Goal: Task Accomplishment & Management: Use online tool/utility

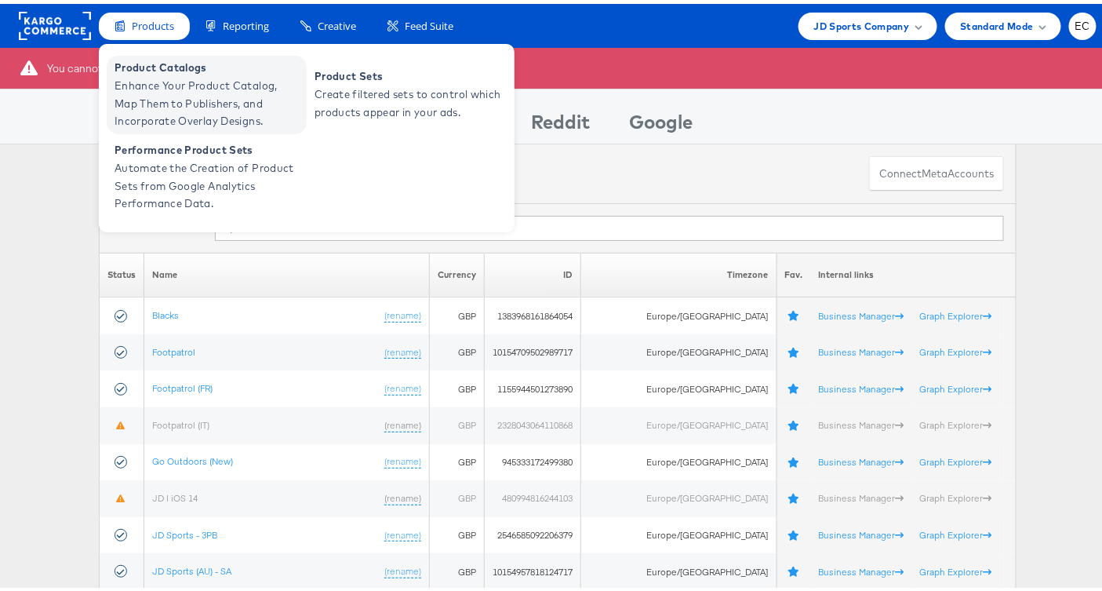
click at [173, 71] on span "Product Catalogs" at bounding box center [208, 64] width 188 height 18
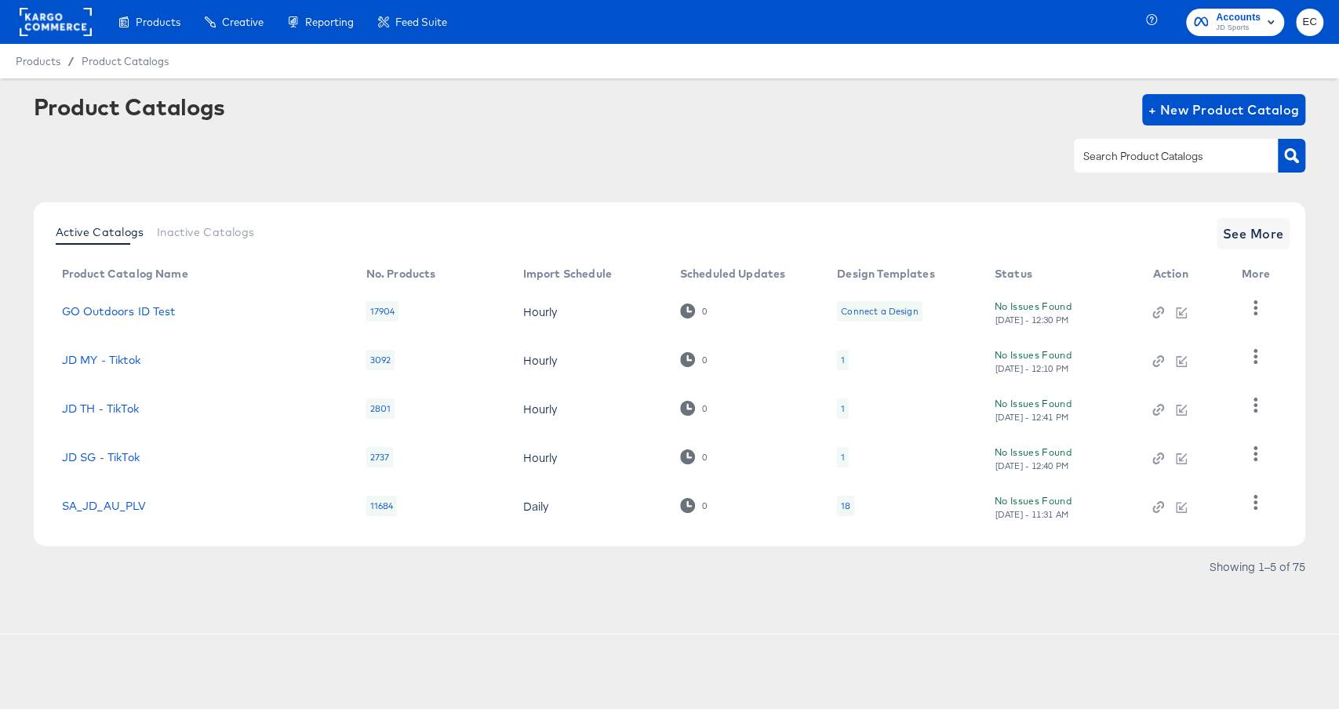
click at [1121, 168] on div at bounding box center [1176, 155] width 204 height 33
type input "go"
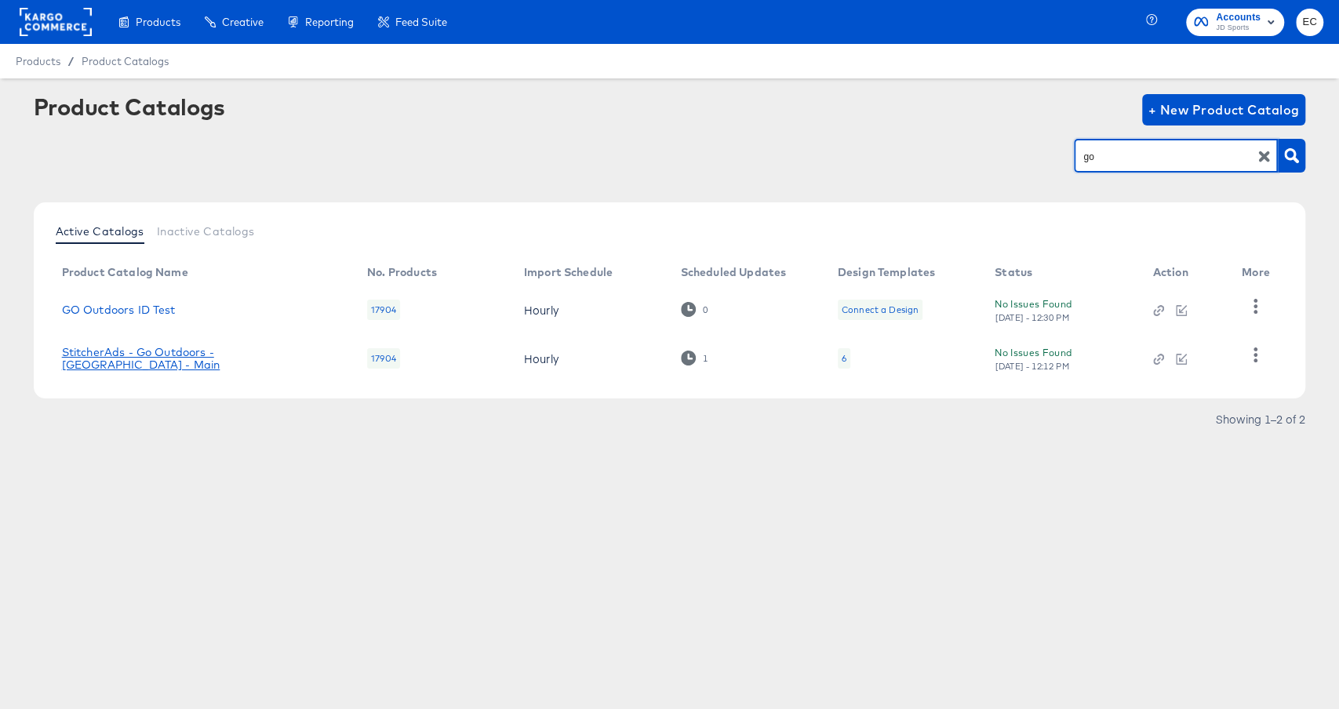
click at [205, 355] on link "StitcherAds - Go Outdoors - [GEOGRAPHIC_DATA] - Main" at bounding box center [199, 358] width 274 height 25
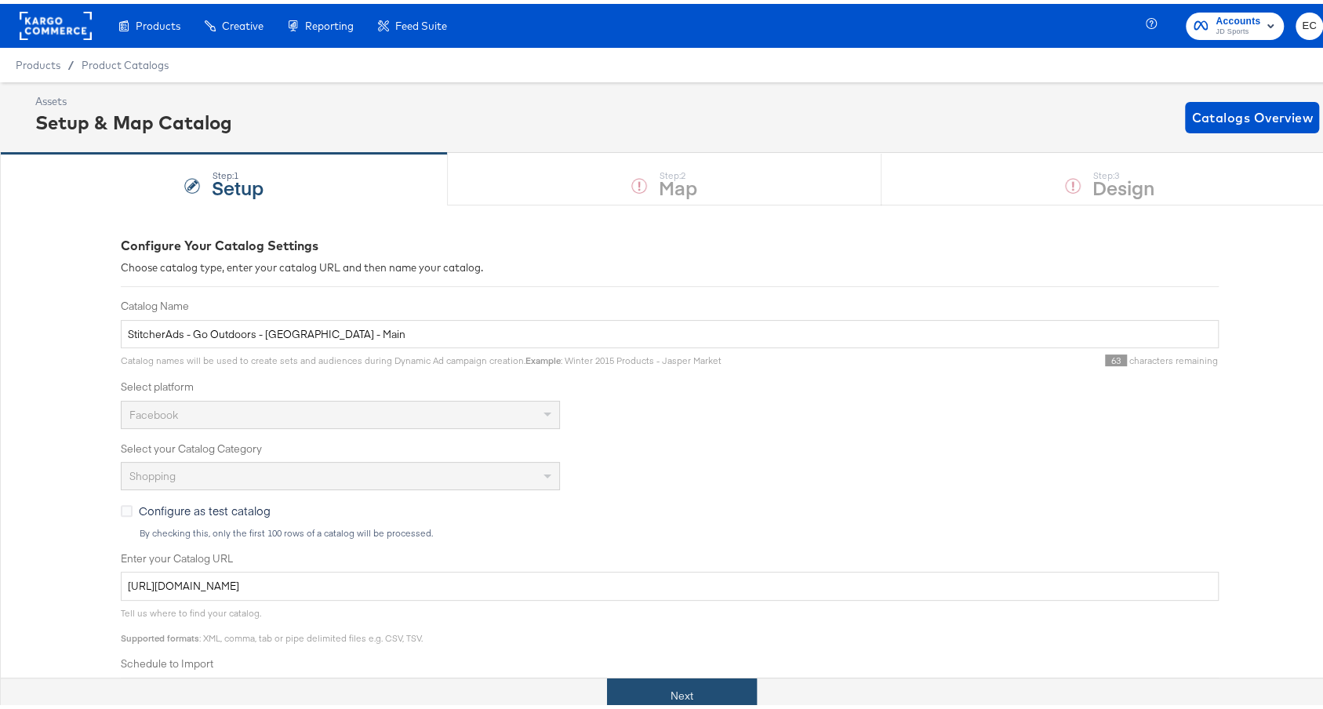
click at [642, 689] on button "Next" at bounding box center [682, 691] width 150 height 35
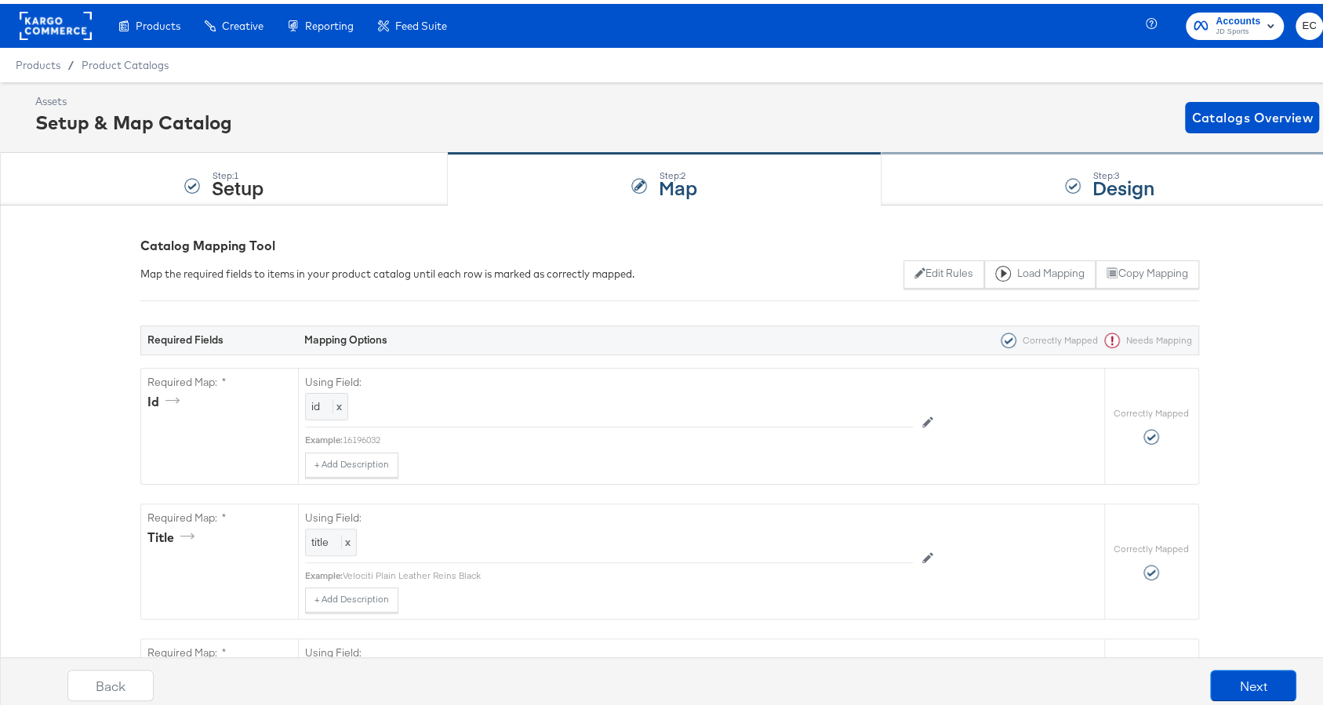
click at [954, 189] on div "Step: 3 Design" at bounding box center [1109, 176] width 457 height 52
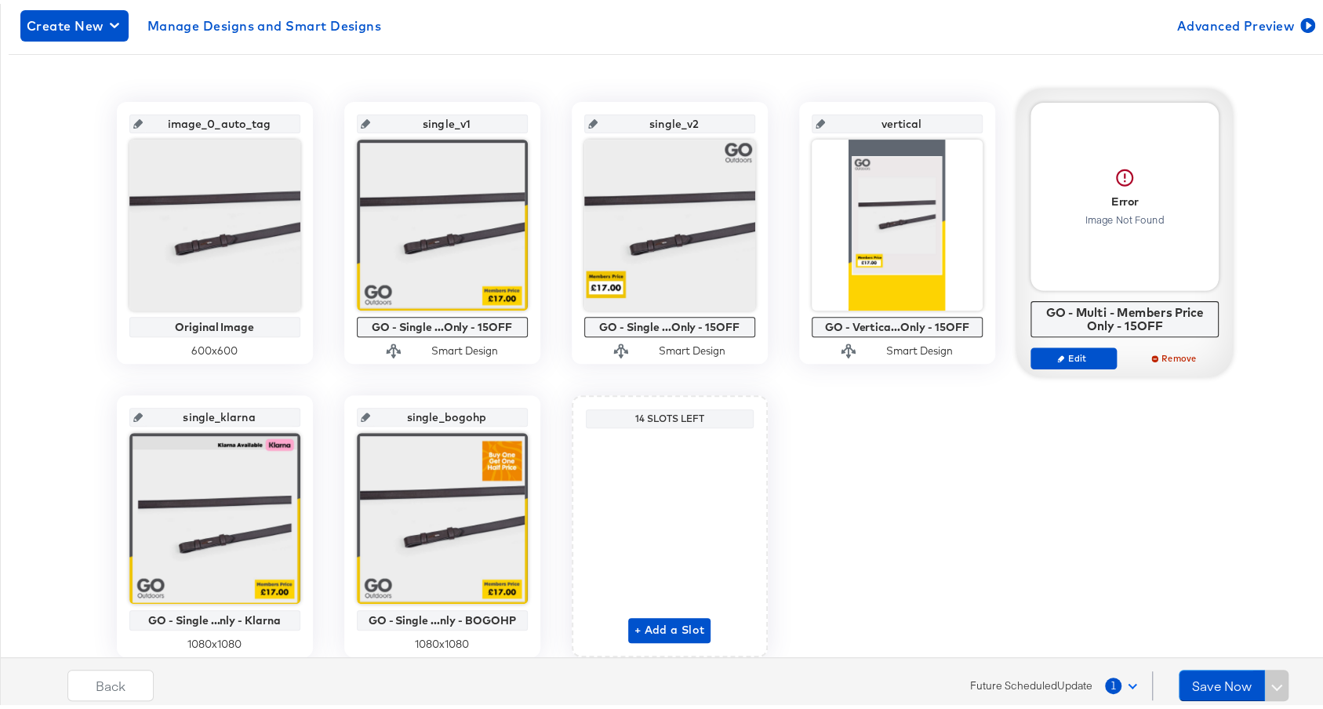
scroll to position [182, 0]
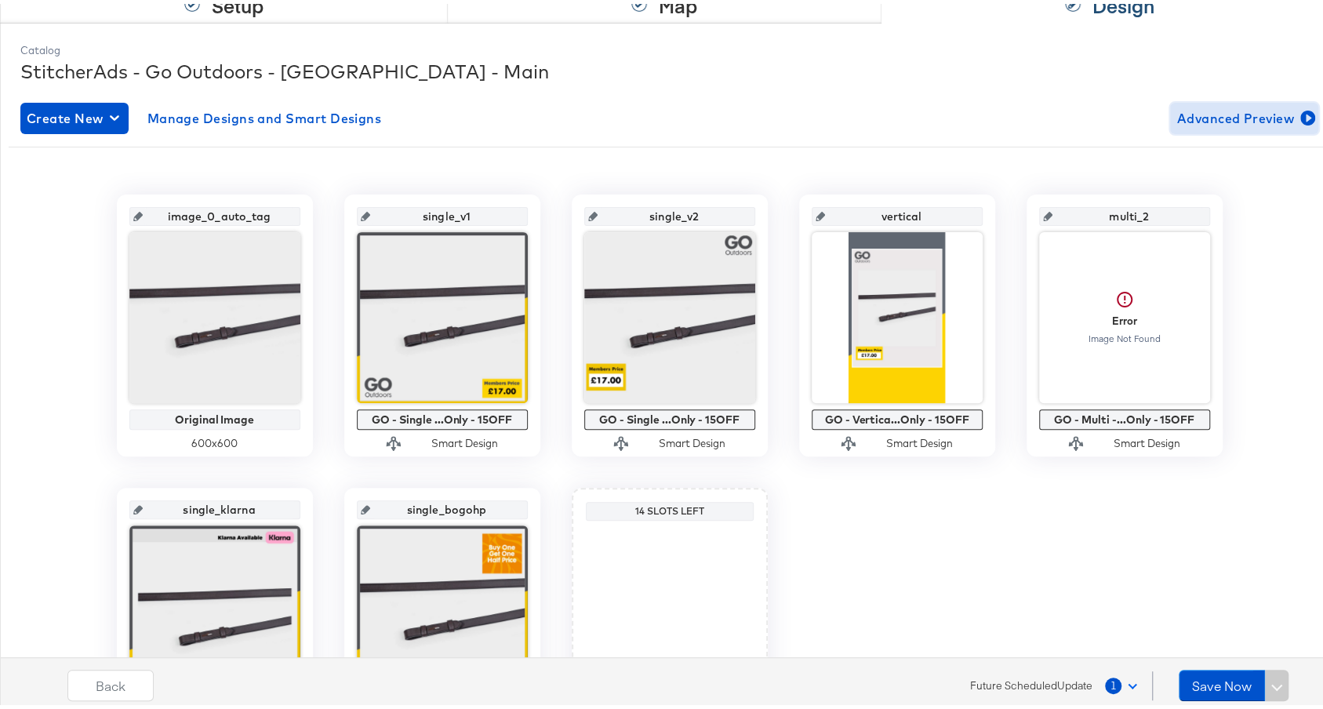
click at [1241, 111] on span "Advanced Preview" at bounding box center [1244, 115] width 136 height 22
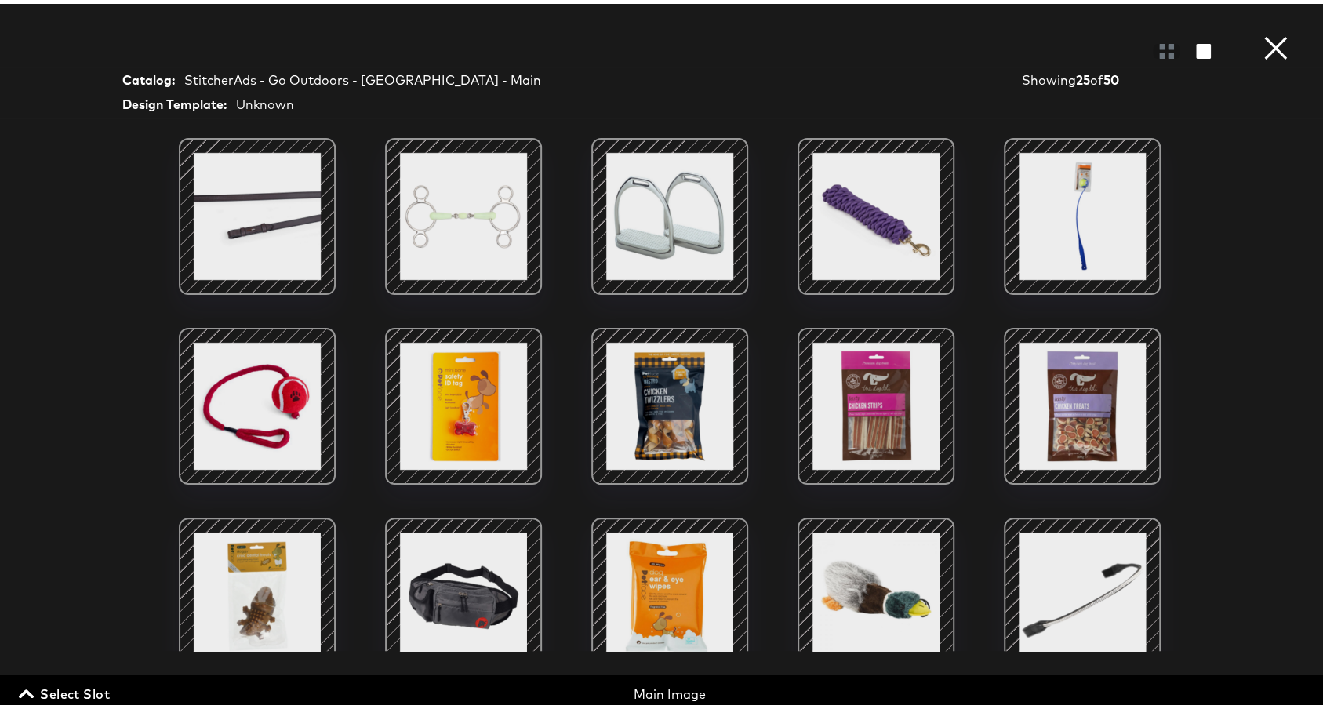
click at [98, 700] on span "Select Slot" at bounding box center [66, 690] width 88 height 22
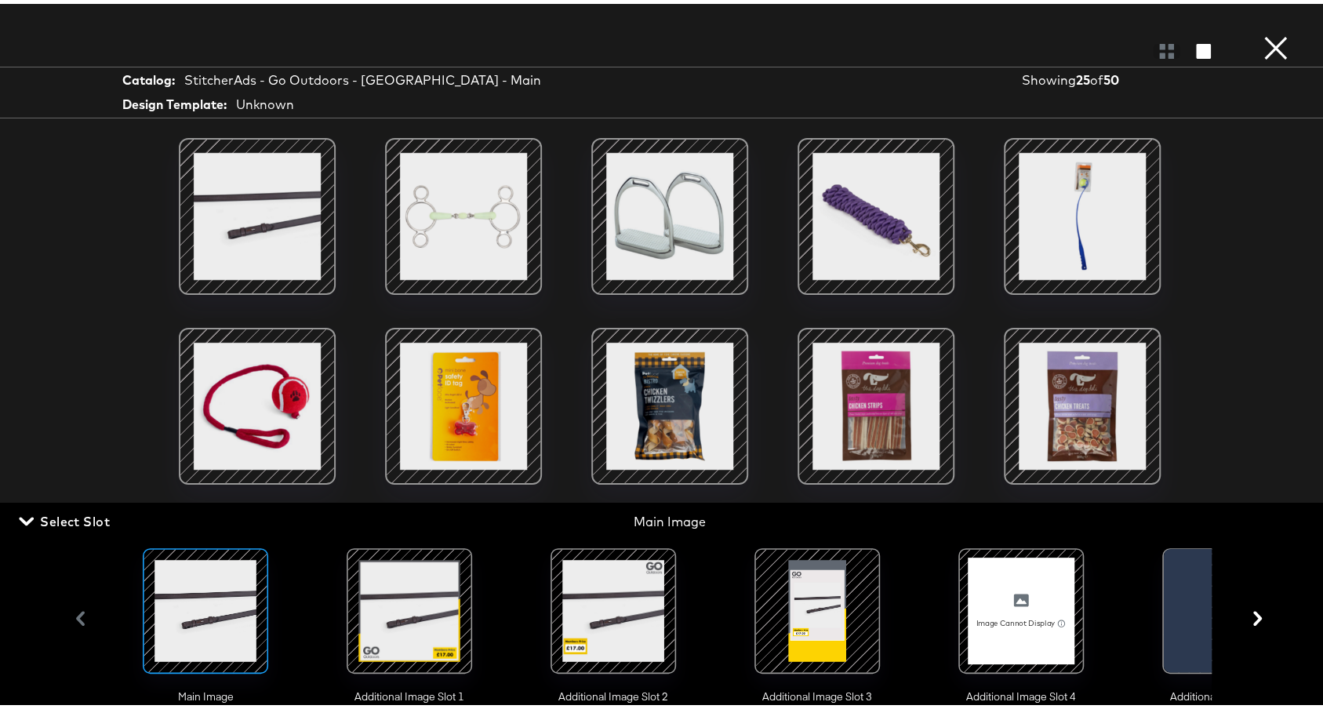
click at [380, 574] on div at bounding box center [409, 607] width 107 height 107
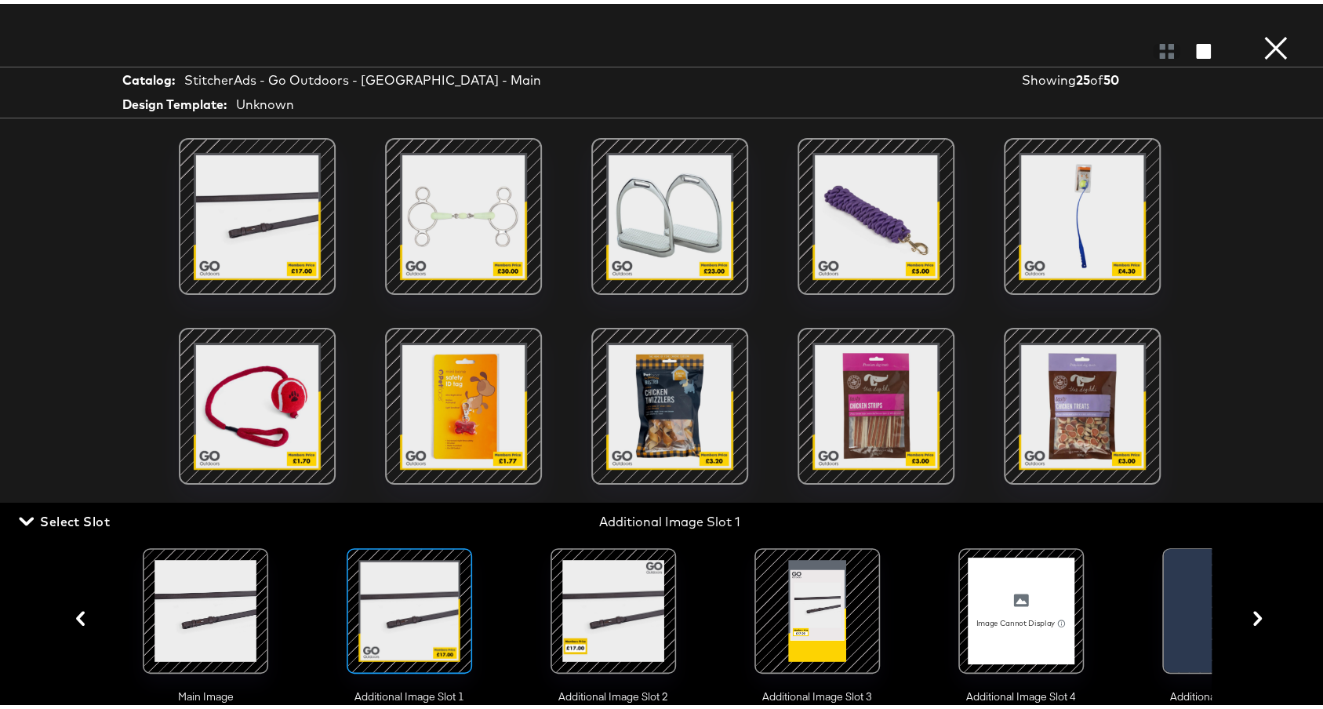
click at [1250, 622] on icon "button" at bounding box center [1257, 614] width 15 height 15
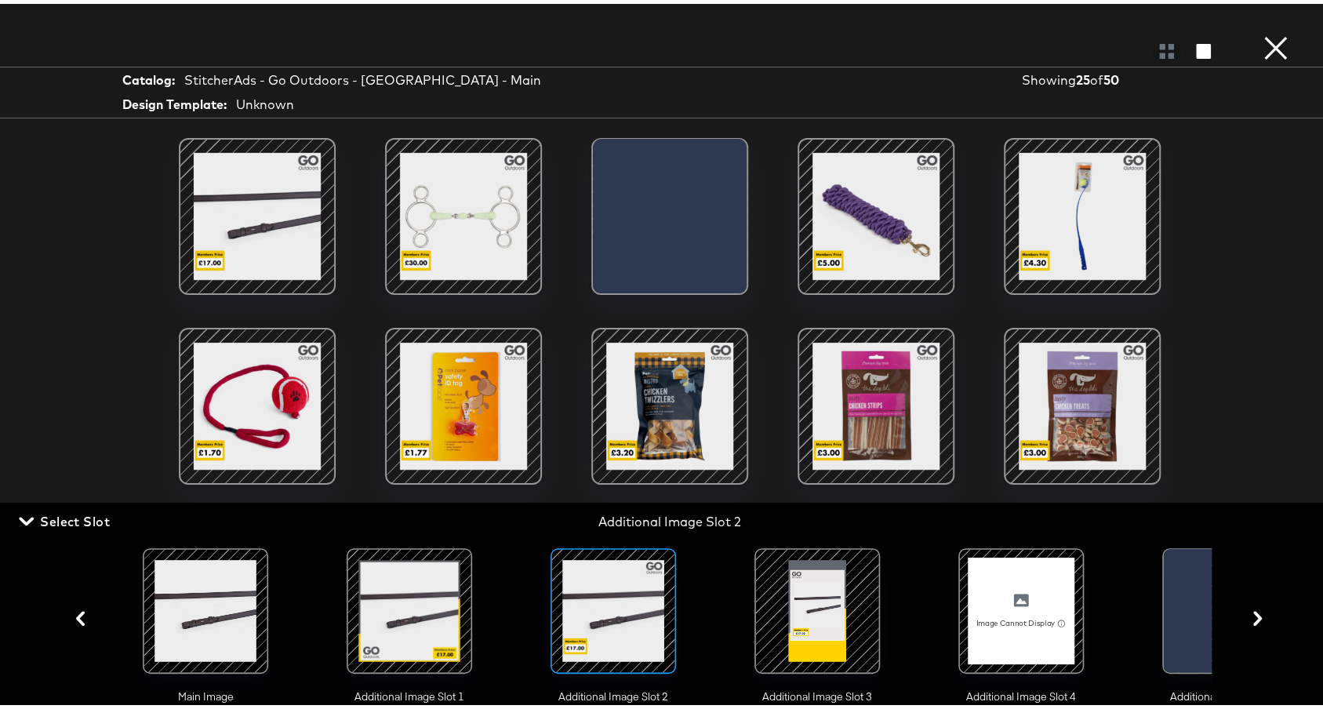
click at [1185, 614] on div at bounding box center [1180, 611] width 33 height 132
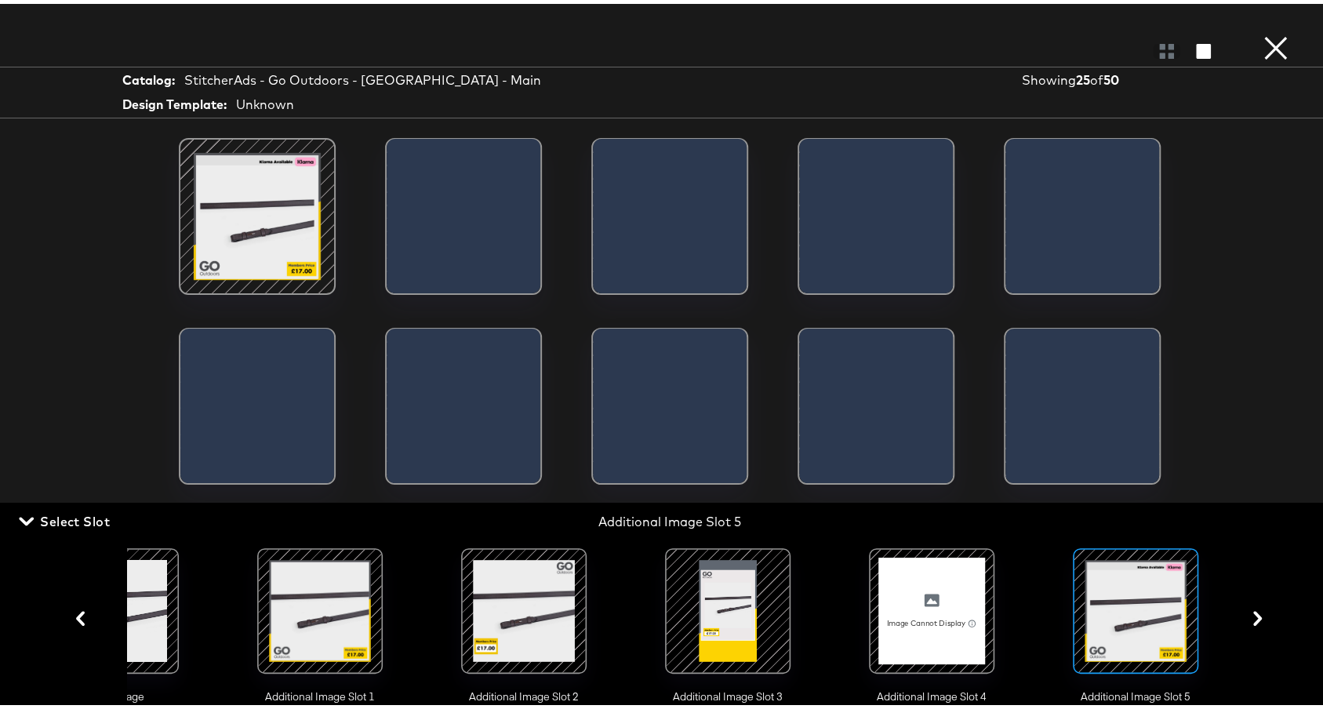
scroll to position [0, 105]
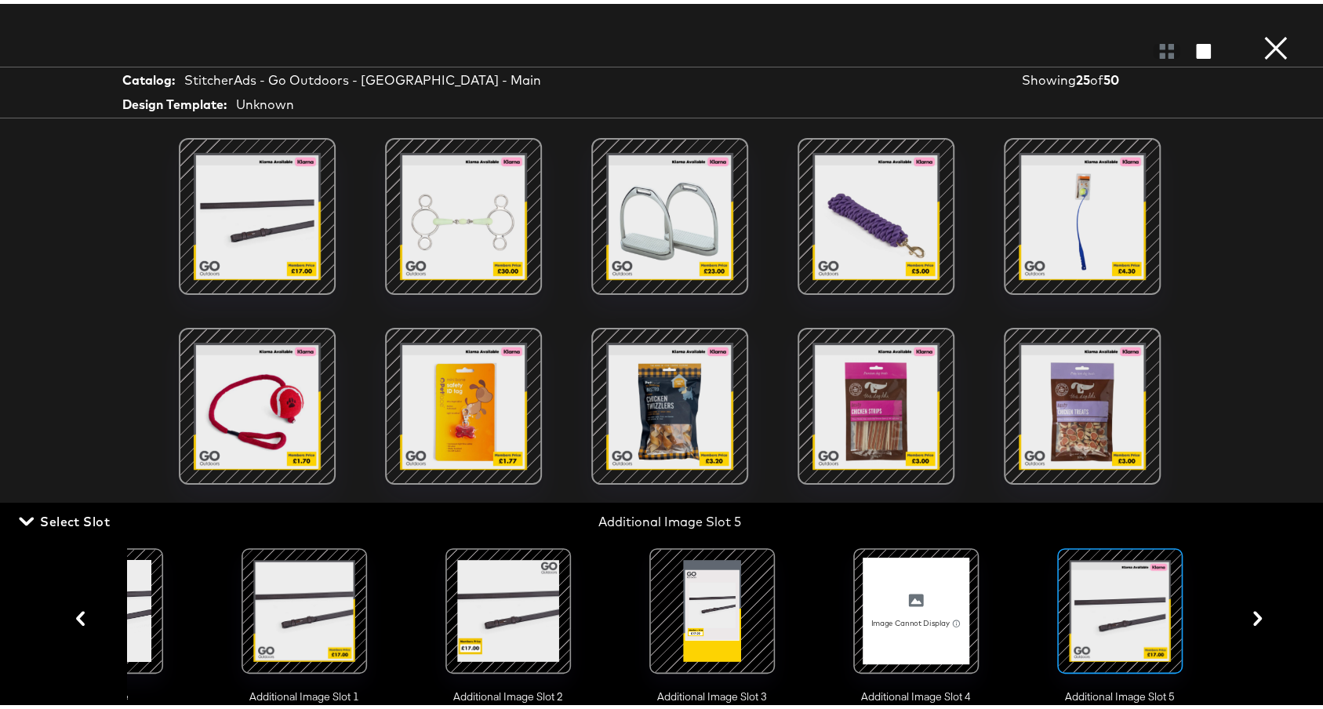
click at [1260, 31] on button "×" at bounding box center [1275, 15] width 31 height 31
